Goal: Task Accomplishment & Management: Use online tool/utility

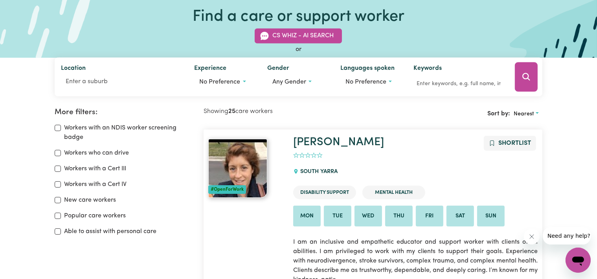
scroll to position [7, 0]
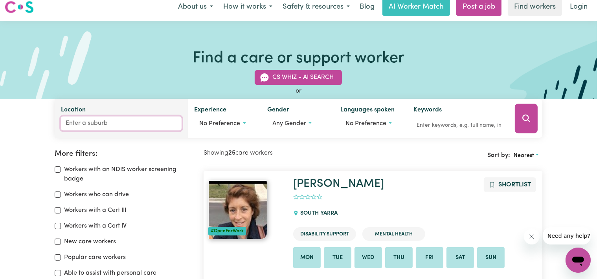
click at [84, 123] on input "Location" at bounding box center [121, 124] width 121 height 14
type input "[PERSON_NAME]"
type input "[PERSON_NAME], [GEOGRAPHIC_DATA], 2439"
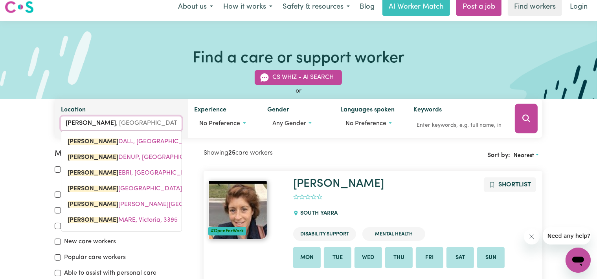
type input "kenw"
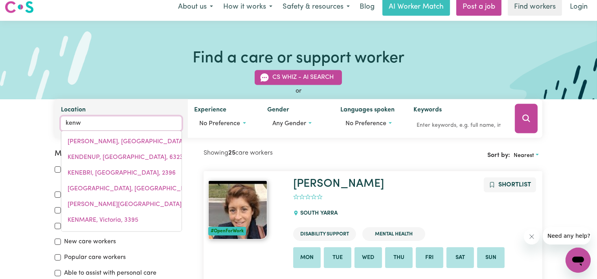
type input "kenwICK, [GEOGRAPHIC_DATA], 6107"
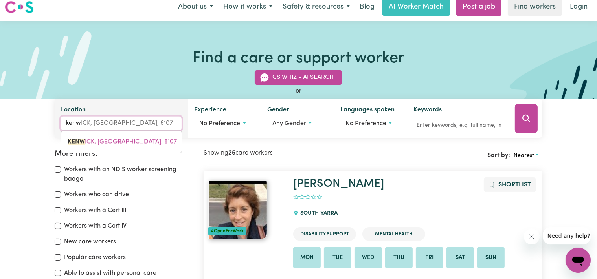
type input "kenwi"
type input "kenwiCK, [GEOGRAPHIC_DATA], 6107"
type input "kenwic"
type input "kenwicK, [GEOGRAPHIC_DATA], 6107"
type input "kenwick"
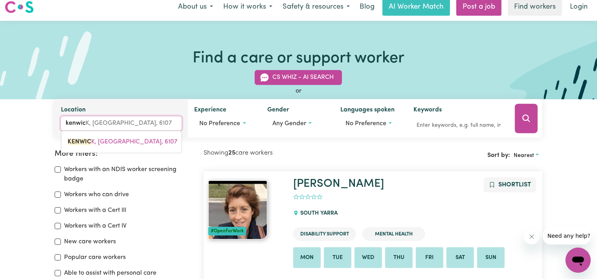
type input "[GEOGRAPHIC_DATA], [GEOGRAPHIC_DATA], 6107"
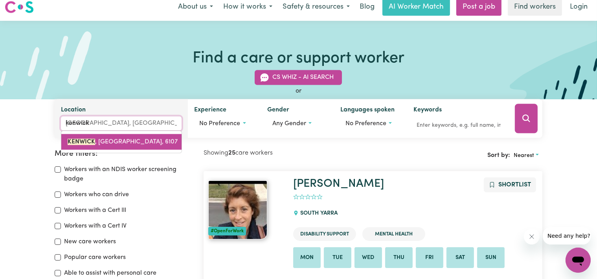
click at [121, 140] on span "[GEOGRAPHIC_DATA] , [GEOGRAPHIC_DATA], 6107" at bounding box center [123, 142] width 110 height 6
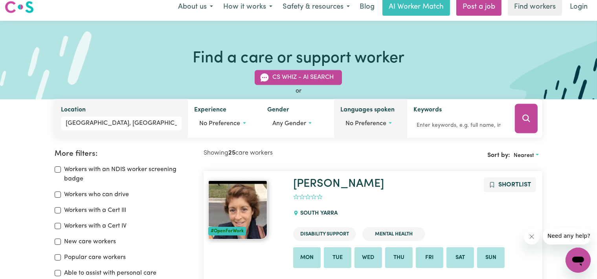
click at [369, 125] on span "No preference" at bounding box center [365, 124] width 41 height 6
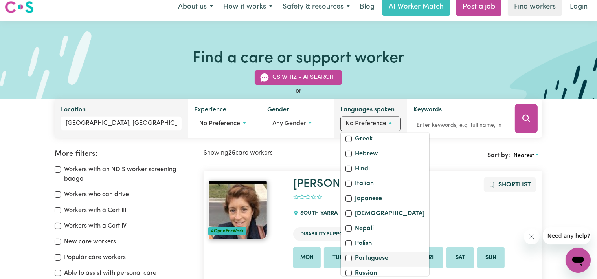
scroll to position [162, 0]
click at [348, 131] on div "English" at bounding box center [384, 125] width 79 height 11
click at [349, 128] on input "English" at bounding box center [348, 124] width 6 height 6
checkbox input "true"
checkbox input "false"
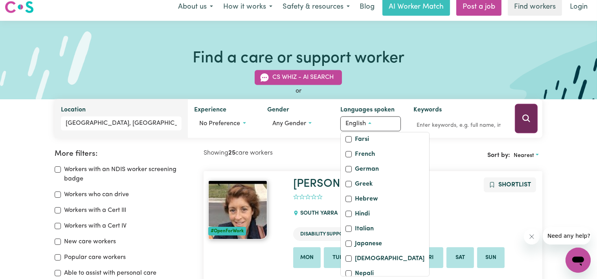
click at [524, 119] on icon "Search" at bounding box center [525, 118] width 9 height 9
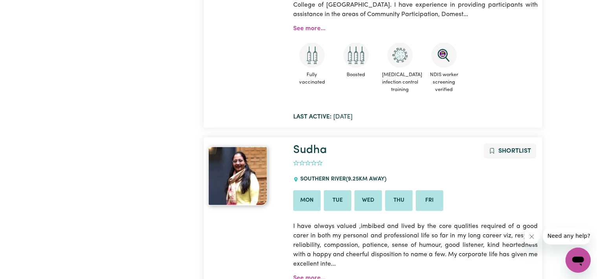
scroll to position [1293, 0]
